Goal: Information Seeking & Learning: Find specific fact

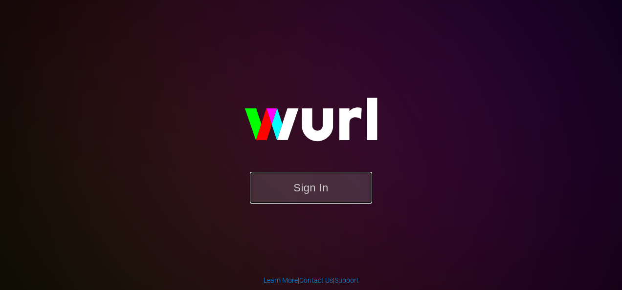
click at [307, 189] on button "Sign In" at bounding box center [311, 188] width 122 height 32
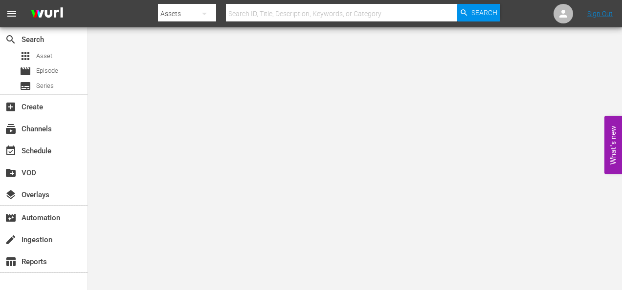
click at [271, 15] on input "text" at bounding box center [341, 13] width 231 height 23
click at [204, 13] on icon "button" at bounding box center [204, 14] width 5 height 2
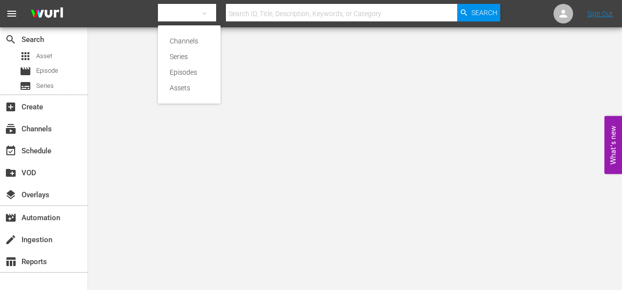
click at [57, 57] on div "Channels Series Episodes Assets" at bounding box center [311, 145] width 622 height 290
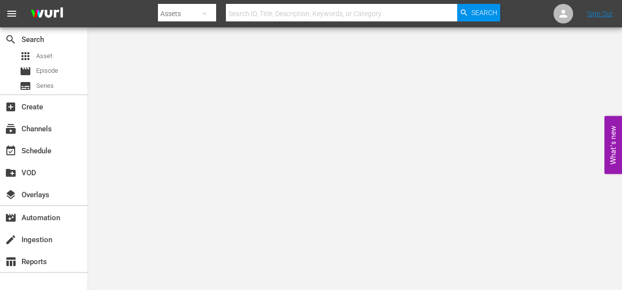
click at [45, 56] on div "Channels Series Episodes Assets" at bounding box center [311, 145] width 622 height 290
click at [324, 16] on input "text" at bounding box center [341, 13] width 231 height 23
paste input "Retrieving data. Wait a few seconds and try to cut or copy again."
type input "Retrieving data. Wait a few seconds and try to cut or copy again."
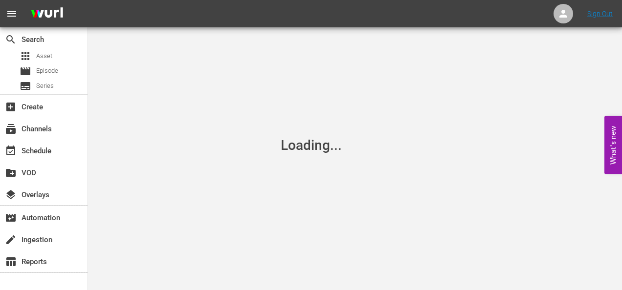
click at [345, 108] on div "Loading..." at bounding box center [311, 145] width 622 height 290
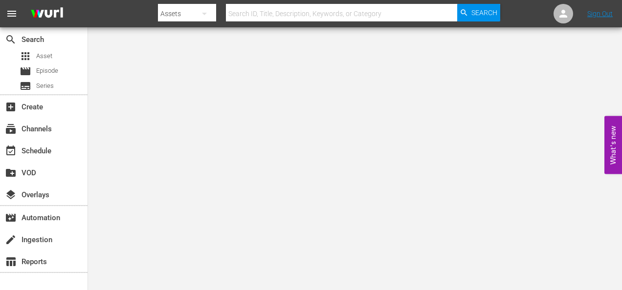
click at [524, 72] on body "menu Search By Assets Search ID, Title, Description, Keywords, or Category Sear…" at bounding box center [311, 145] width 622 height 290
click at [204, 16] on icon "button" at bounding box center [204, 14] width 12 height 12
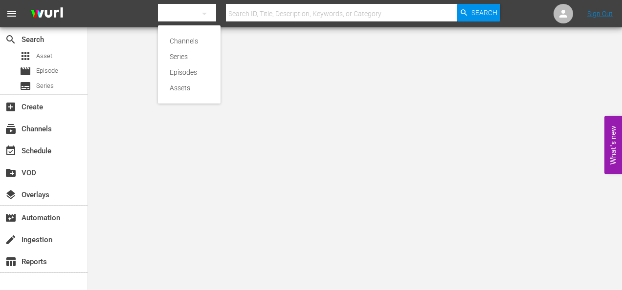
click at [241, 40] on div "Channels Series Episodes Assets" at bounding box center [311, 145] width 622 height 290
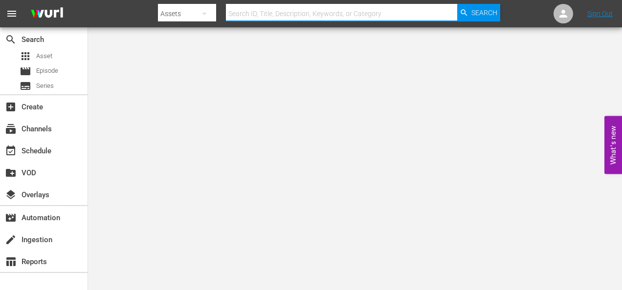
click at [317, 12] on input "text" at bounding box center [341, 13] width 231 height 23
paste input "OB5800361"
type input "OB5800361"
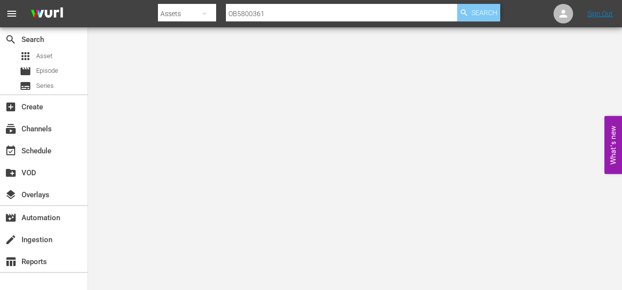
click at [488, 18] on span "Search" at bounding box center [484, 13] width 26 height 18
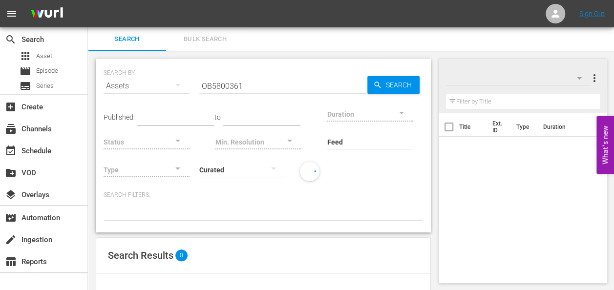
click at [213, 42] on span "Bulk Search" at bounding box center [205, 39] width 66 height 11
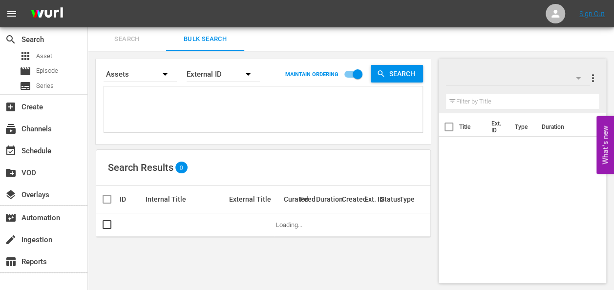
click at [234, 103] on textarea at bounding box center [265, 111] width 316 height 44
paste textarea "OB5800361"
type textarea "OB5800361"
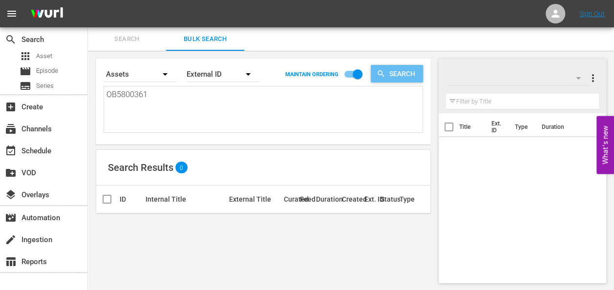
type textarea "OB5800361"
click at [404, 72] on span "Search" at bounding box center [405, 74] width 38 height 18
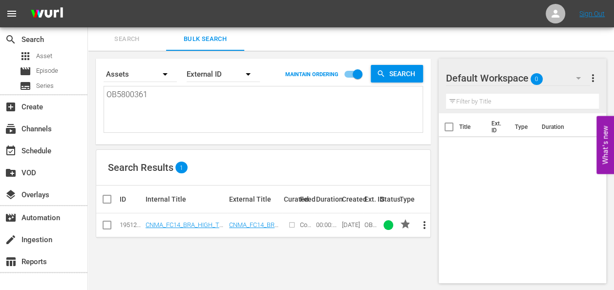
click at [197, 220] on td "CNMA_FC14_BRA_HIGH_TERROR_30" at bounding box center [186, 226] width 84 height 24
click at [197, 224] on link "CNMA_FC14_BRA_HIGH_TERROR_30" at bounding box center [184, 228] width 77 height 15
